Goal: Submit feedback/report problem

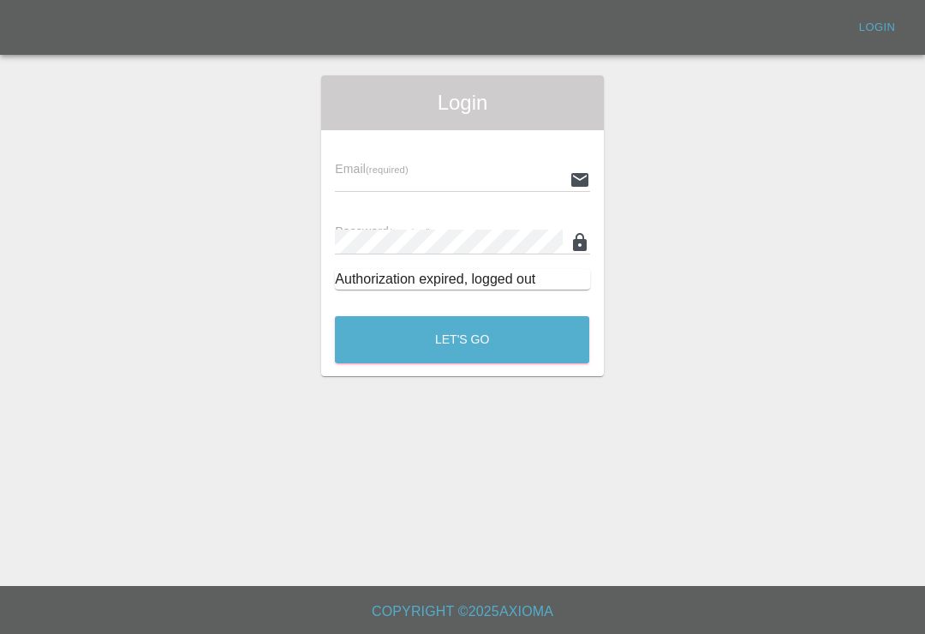
scroll to position [27, 0]
click at [625, 507] on main "Login Email (required) Password (required) Authorization expired, logged out Le…" at bounding box center [462, 293] width 925 height 586
click at [27, 307] on div "Login Email (required) Password (required) Authorization expired, logged out Le…" at bounding box center [462, 225] width 923 height 301
click at [30, 75] on div "Login Email (required) Password (required) Authorization expired, logged out Le…" at bounding box center [462, 225] width 923 height 301
click at [469, 167] on input "text" at bounding box center [448, 179] width 227 height 25
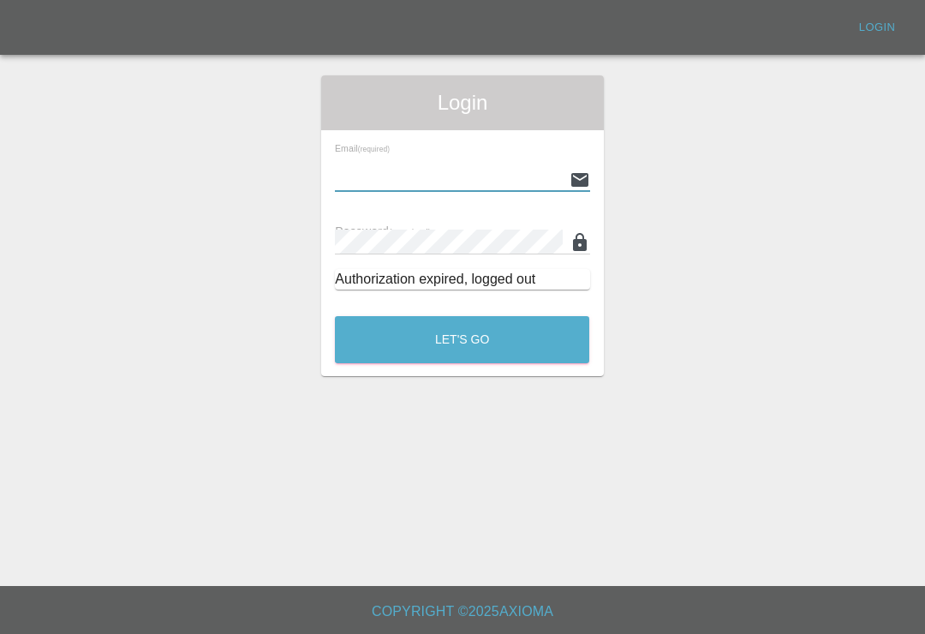
type input "Smartpaintrepair1@gmail.com"
click at [462, 316] on button "Let's Go" at bounding box center [462, 339] width 254 height 47
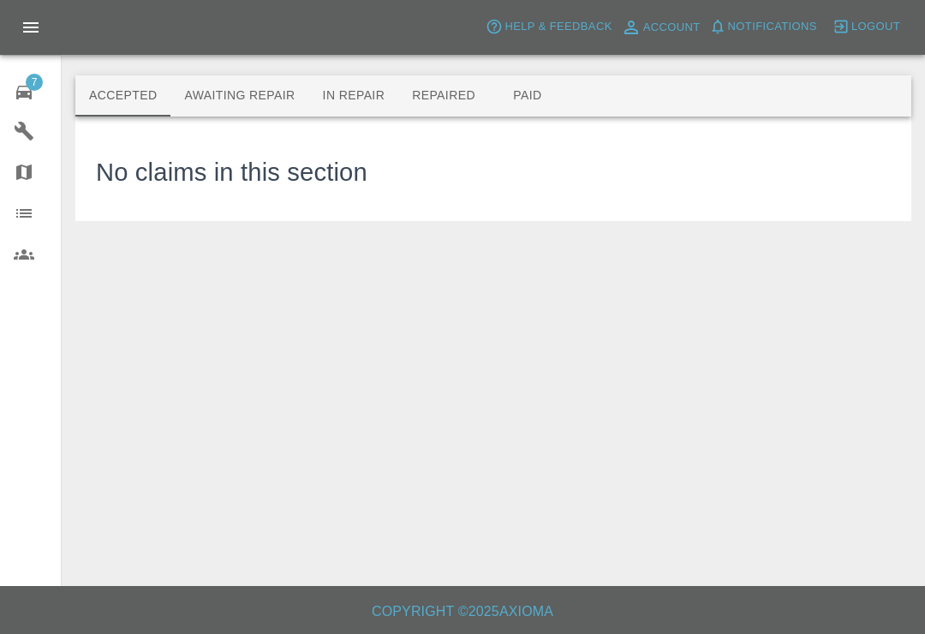
click at [23, 92] on icon at bounding box center [23, 93] width 15 height 14
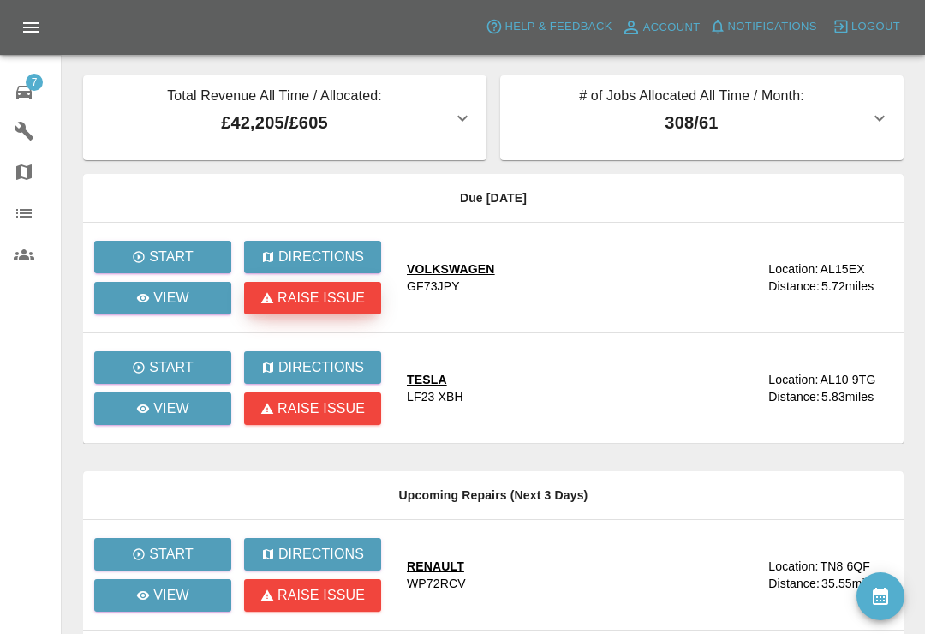
click at [325, 304] on p "Raise issue" at bounding box center [320, 298] width 87 height 21
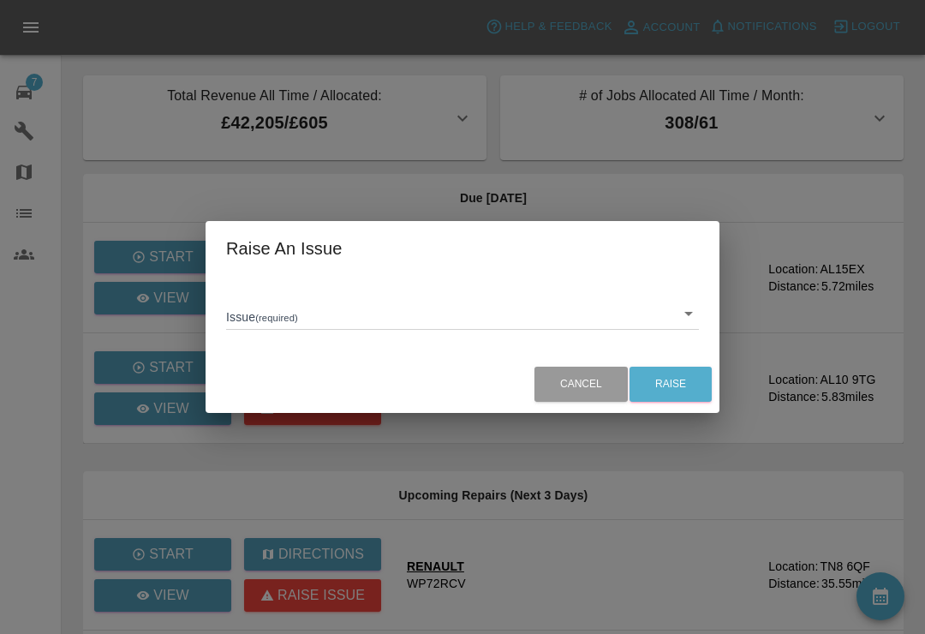
click at [697, 324] on body "Axioma Help & Feedback Account Notifications 0 Logout 7 Repair home Garages Map…" at bounding box center [462, 581] width 925 height 1162
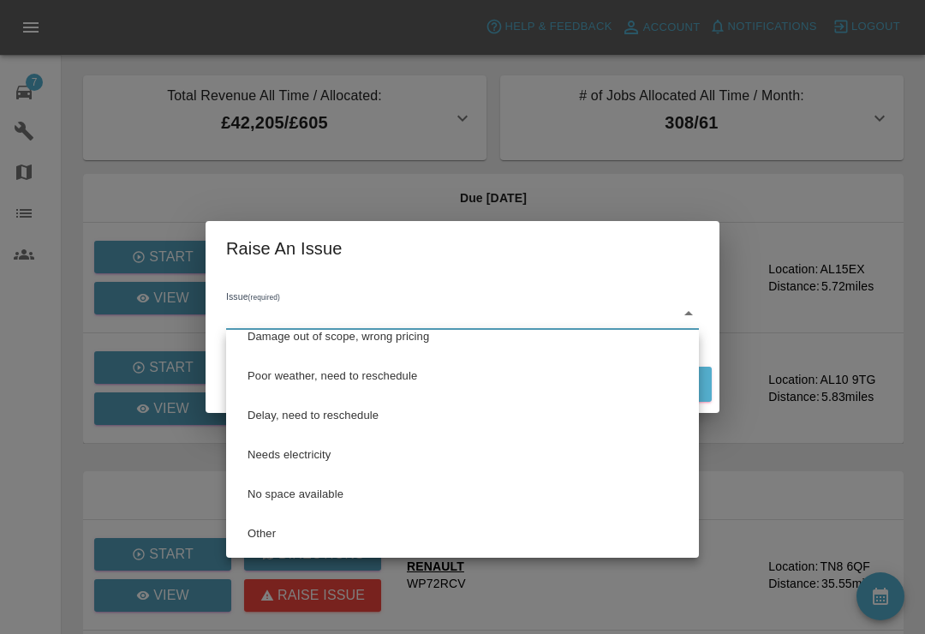
scroll to position [57, 0]
click at [277, 540] on li "Other" at bounding box center [462, 533] width 464 height 39
type input "Other"
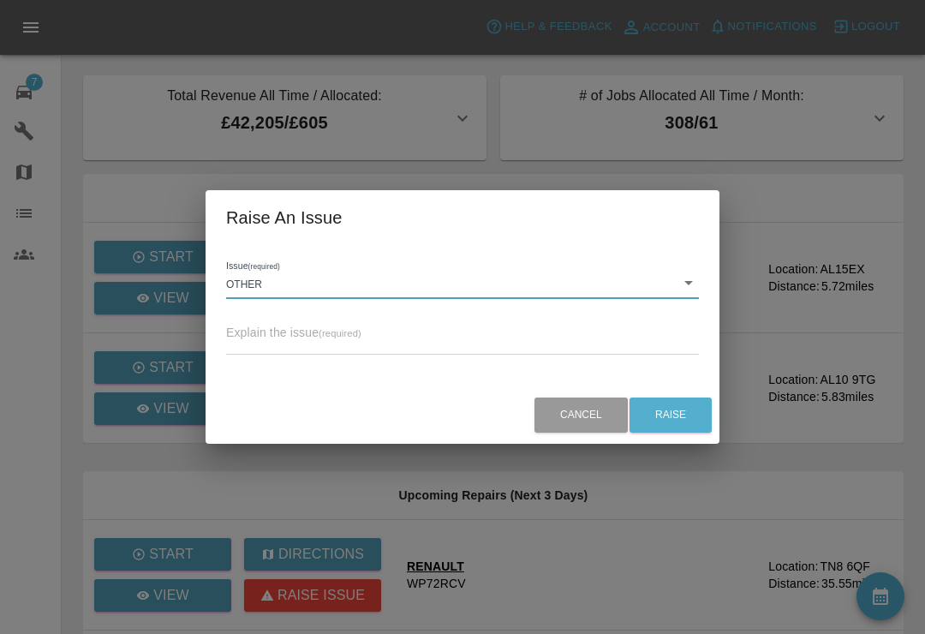
click at [507, 343] on textarea at bounding box center [462, 342] width 473 height 16
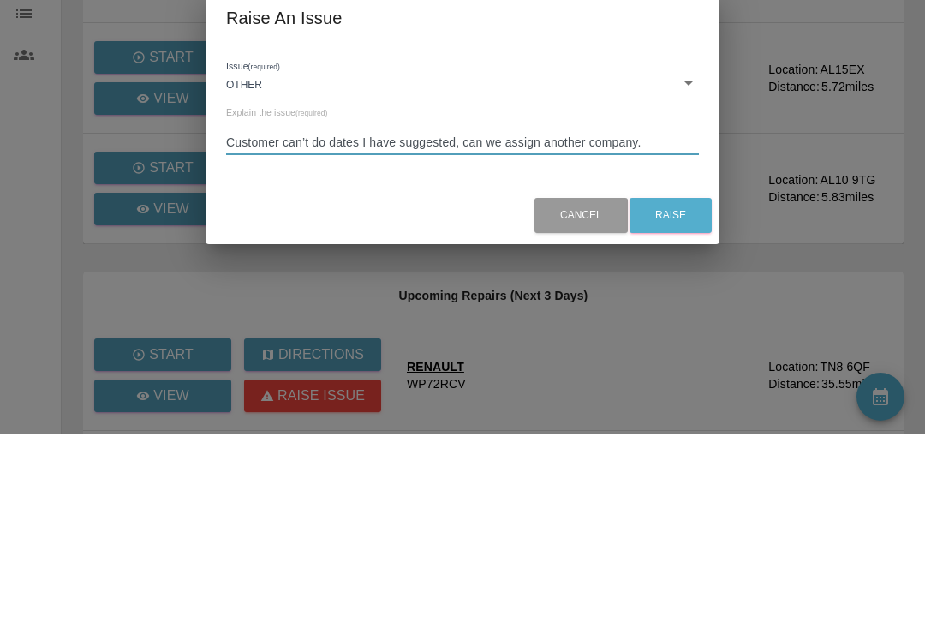
type textarea "Customer can’t do dates I have suggested, can we assign another company."
click at [678, 397] on button "Raise" at bounding box center [671, 414] width 82 height 35
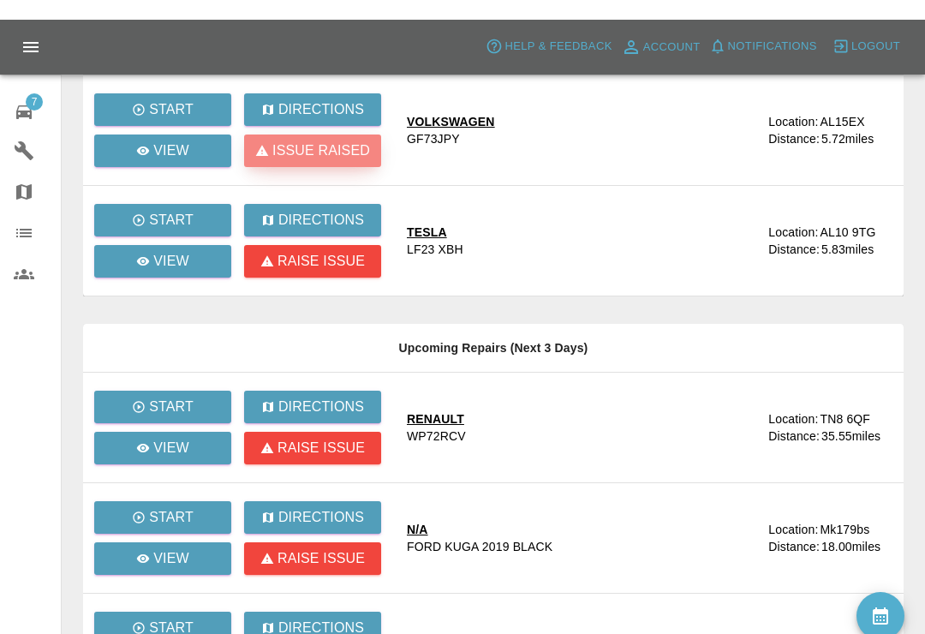
scroll to position [0, 0]
